Goal: Transaction & Acquisition: Purchase product/service

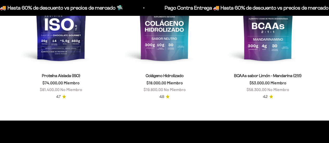
scroll to position [364, 0]
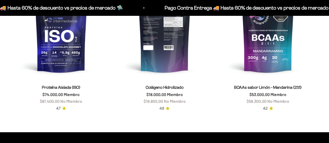
click at [175, 62] on img at bounding box center [164, 30] width 97 height 97
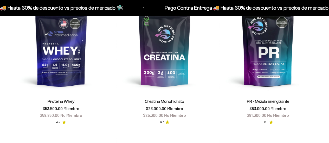
scroll to position [156, 0]
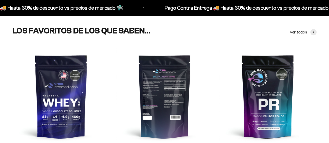
click at [179, 91] on img at bounding box center [164, 96] width 97 height 97
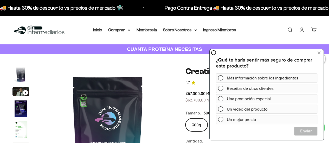
click at [168, 104] on img at bounding box center [107, 132] width 131 height 131
click at [317, 53] on icon at bounding box center [318, 52] width 3 height 7
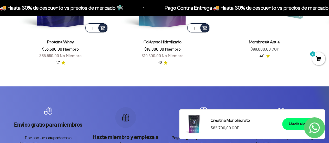
scroll to position [935, 0]
